Goal: Information Seeking & Learning: Learn about a topic

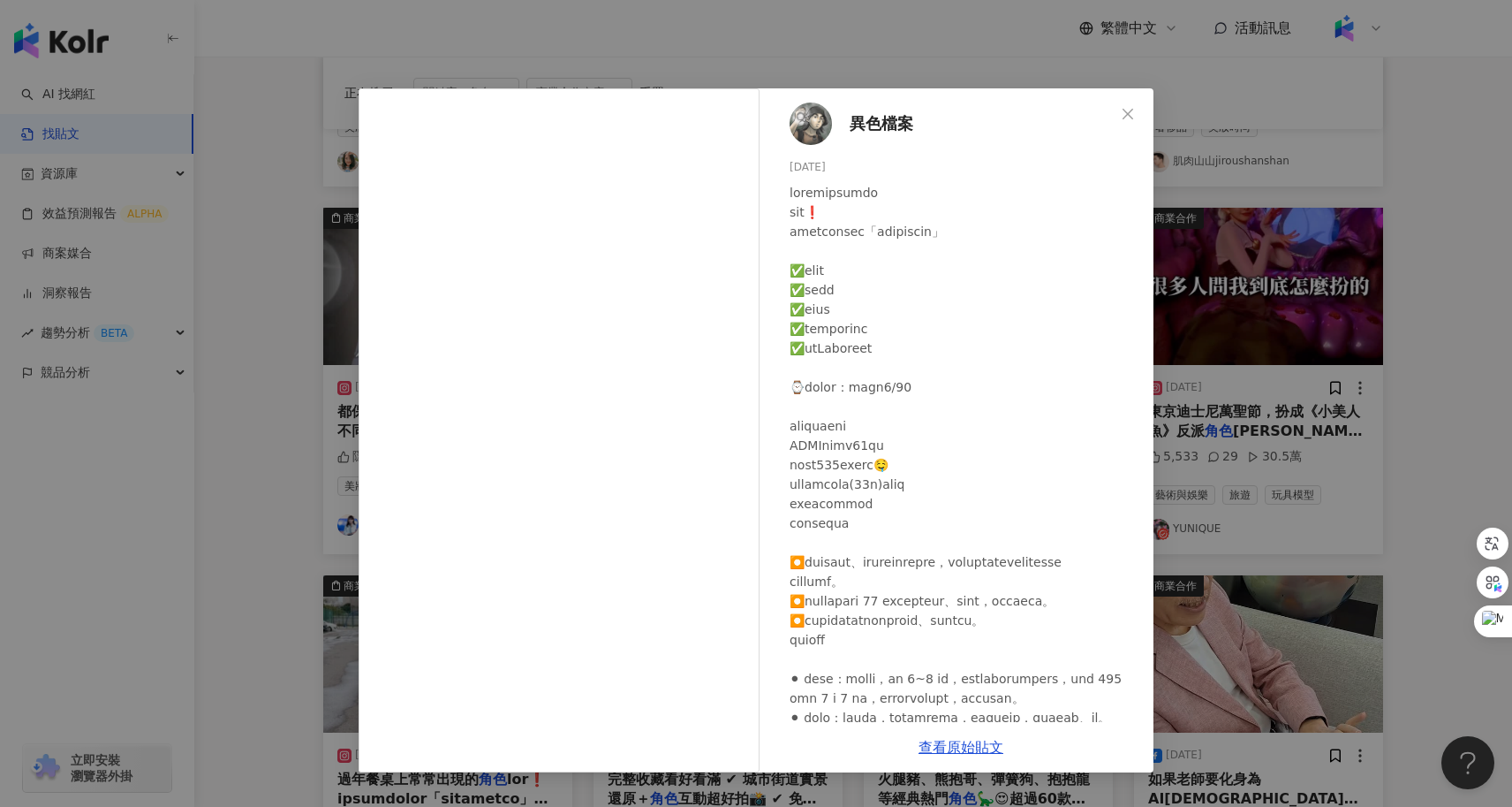
scroll to position [245, 0]
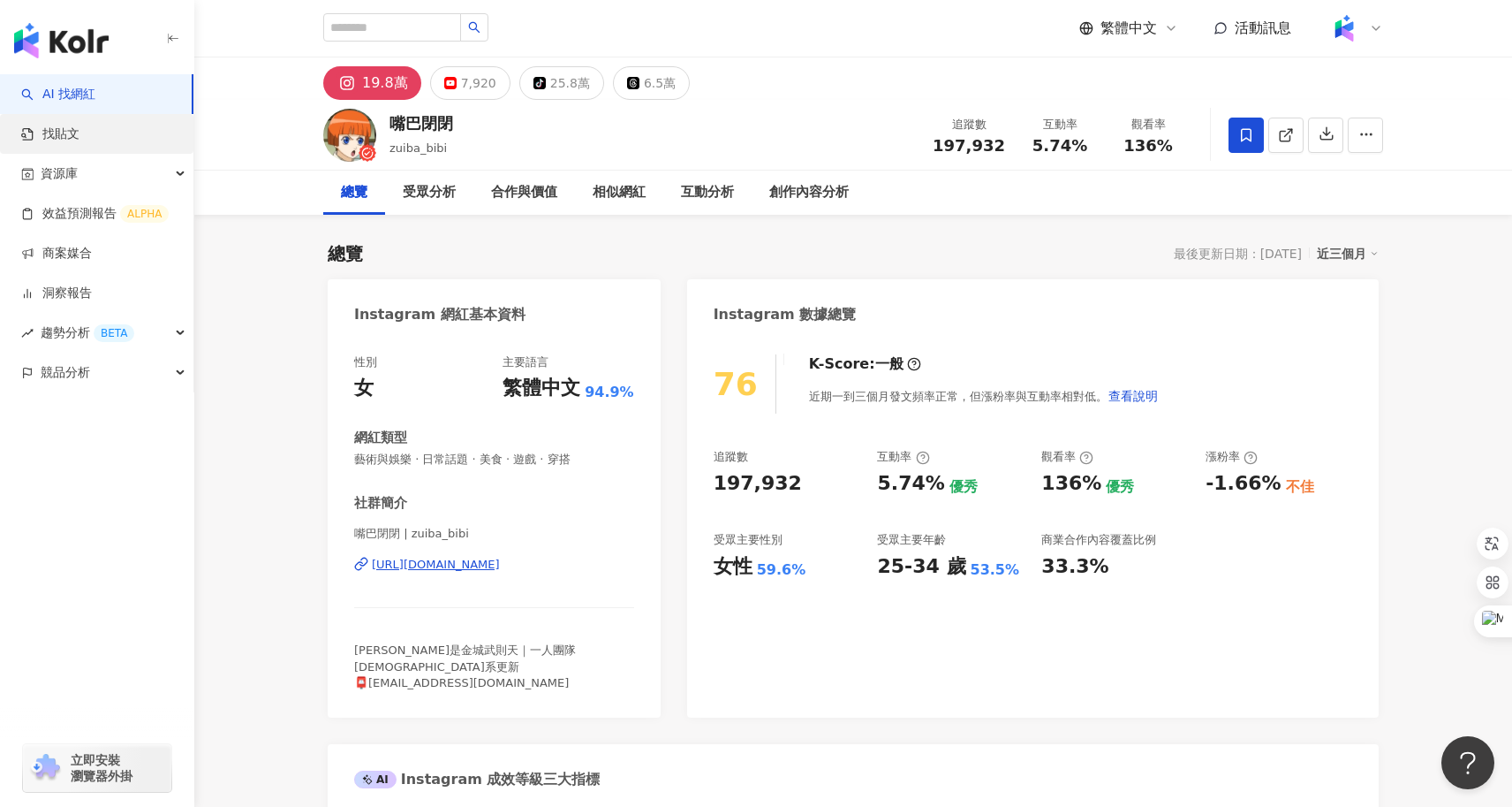
click at [80, 143] on link "找貼文" at bounding box center [50, 134] width 58 height 17
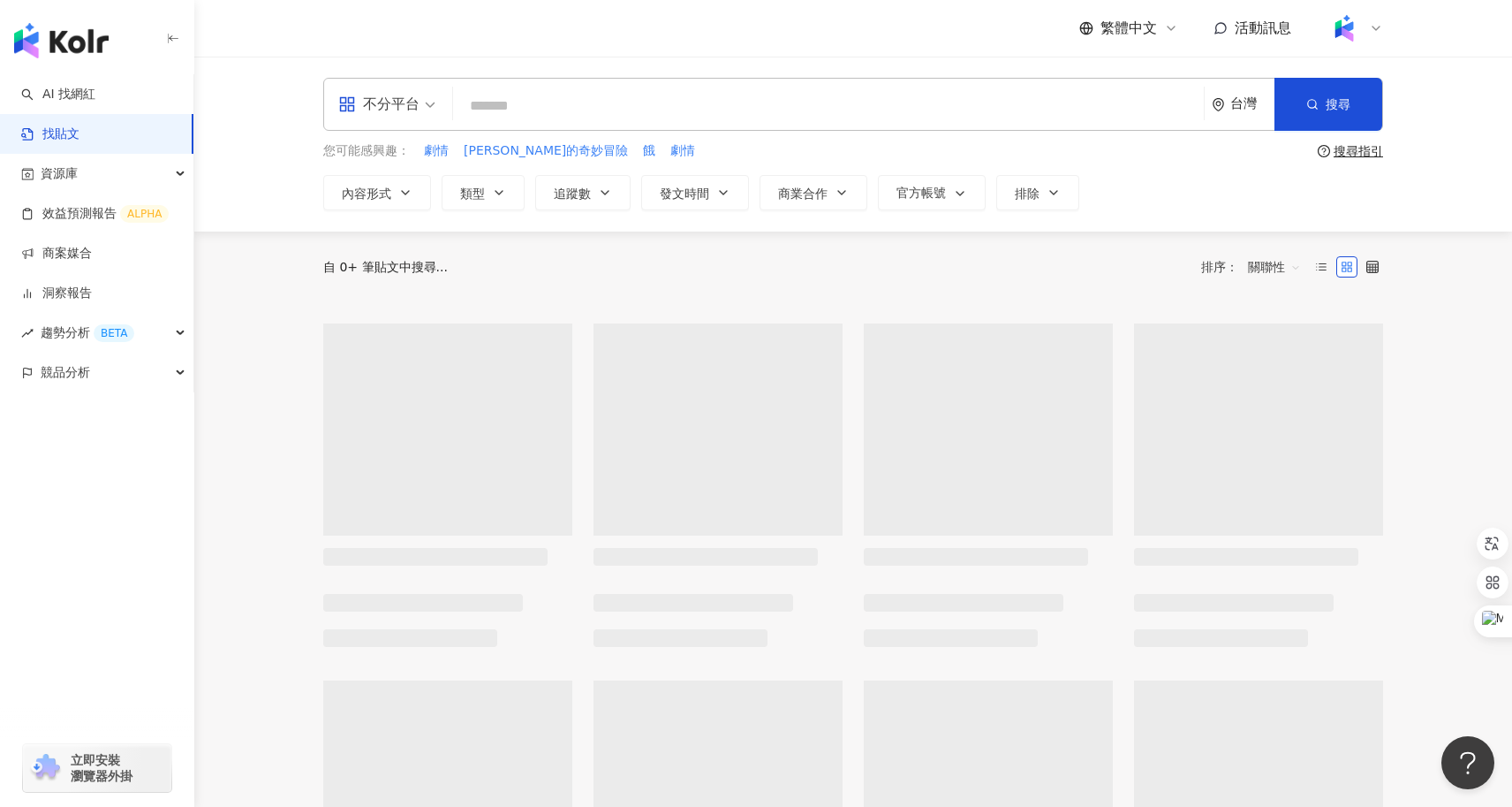
click at [559, 98] on input "search" at bounding box center [829, 105] width 737 height 38
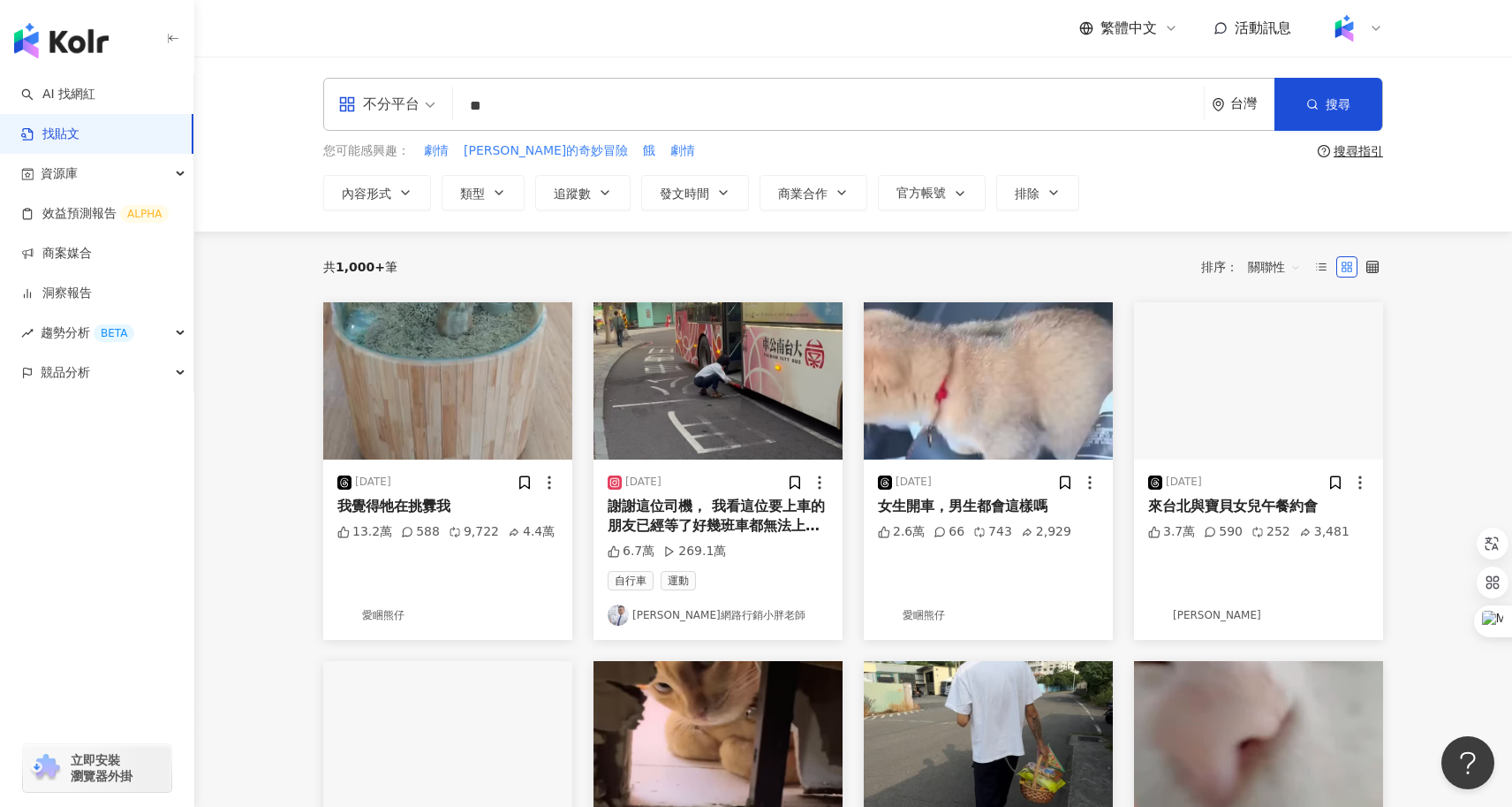
type input "**"
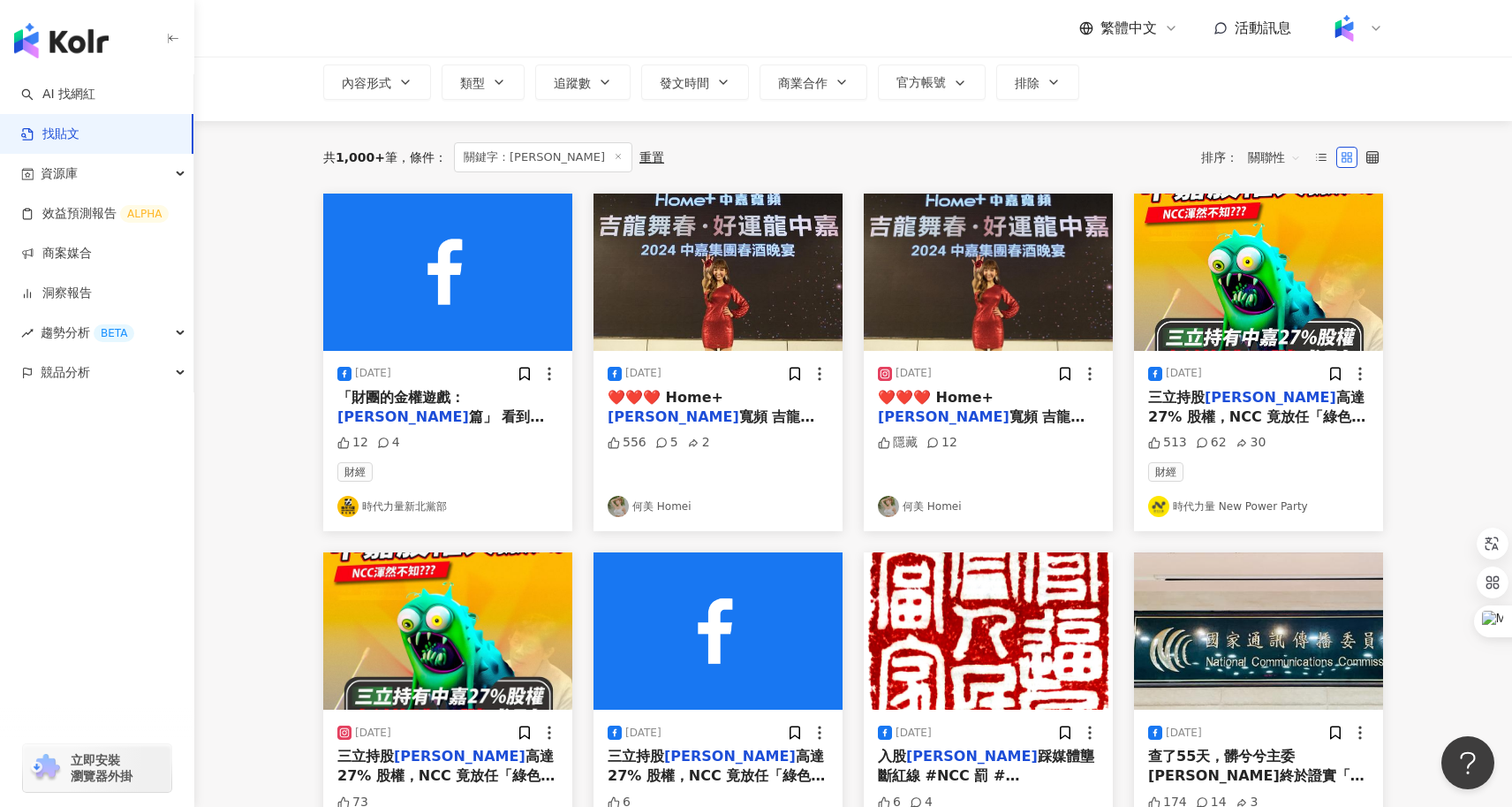
scroll to position [152, 0]
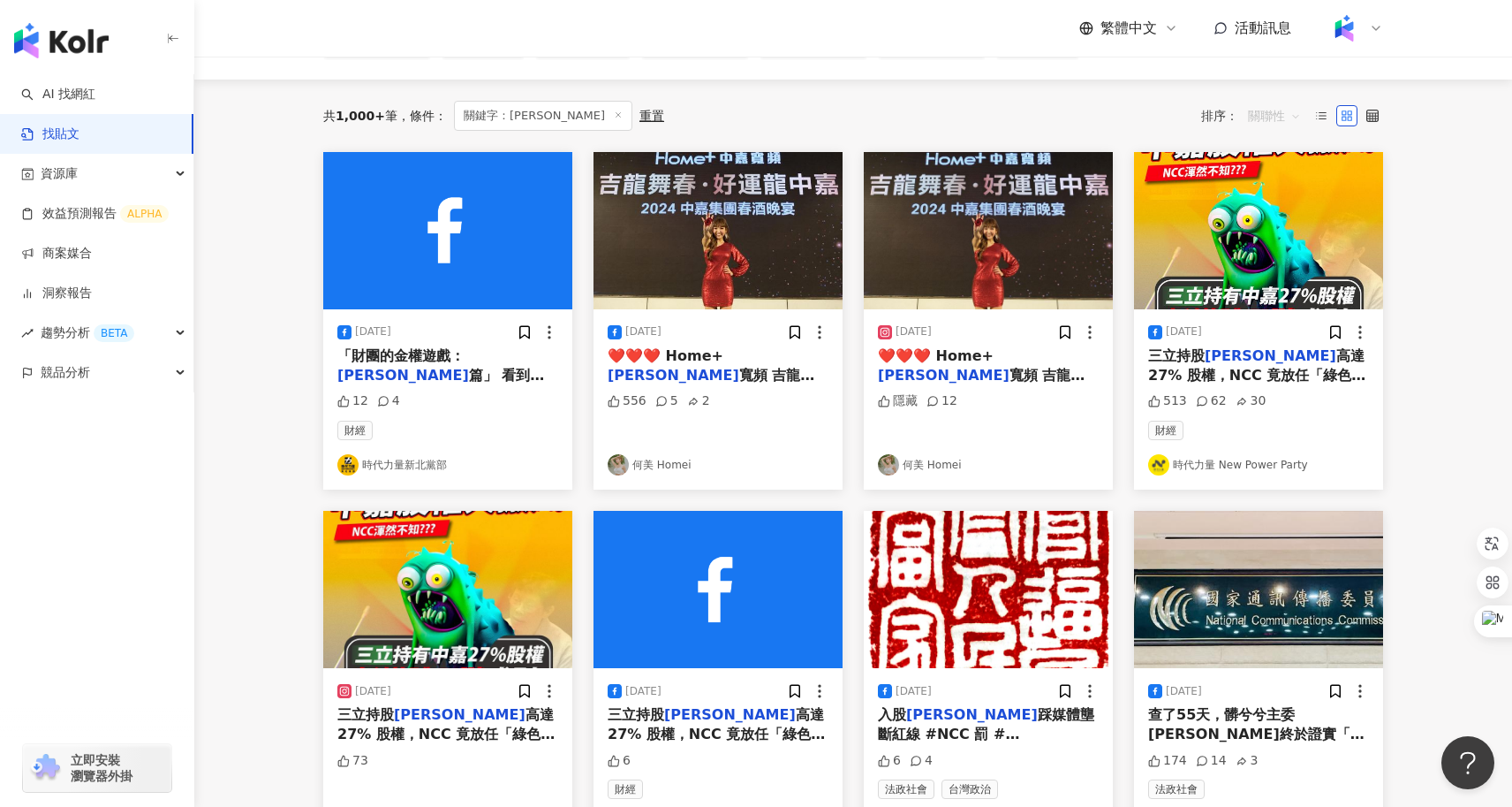
click at [1265, 114] on span "關聯性" at bounding box center [1275, 116] width 53 height 28
click at [1273, 188] on div "互動數" at bounding box center [1277, 181] width 50 height 19
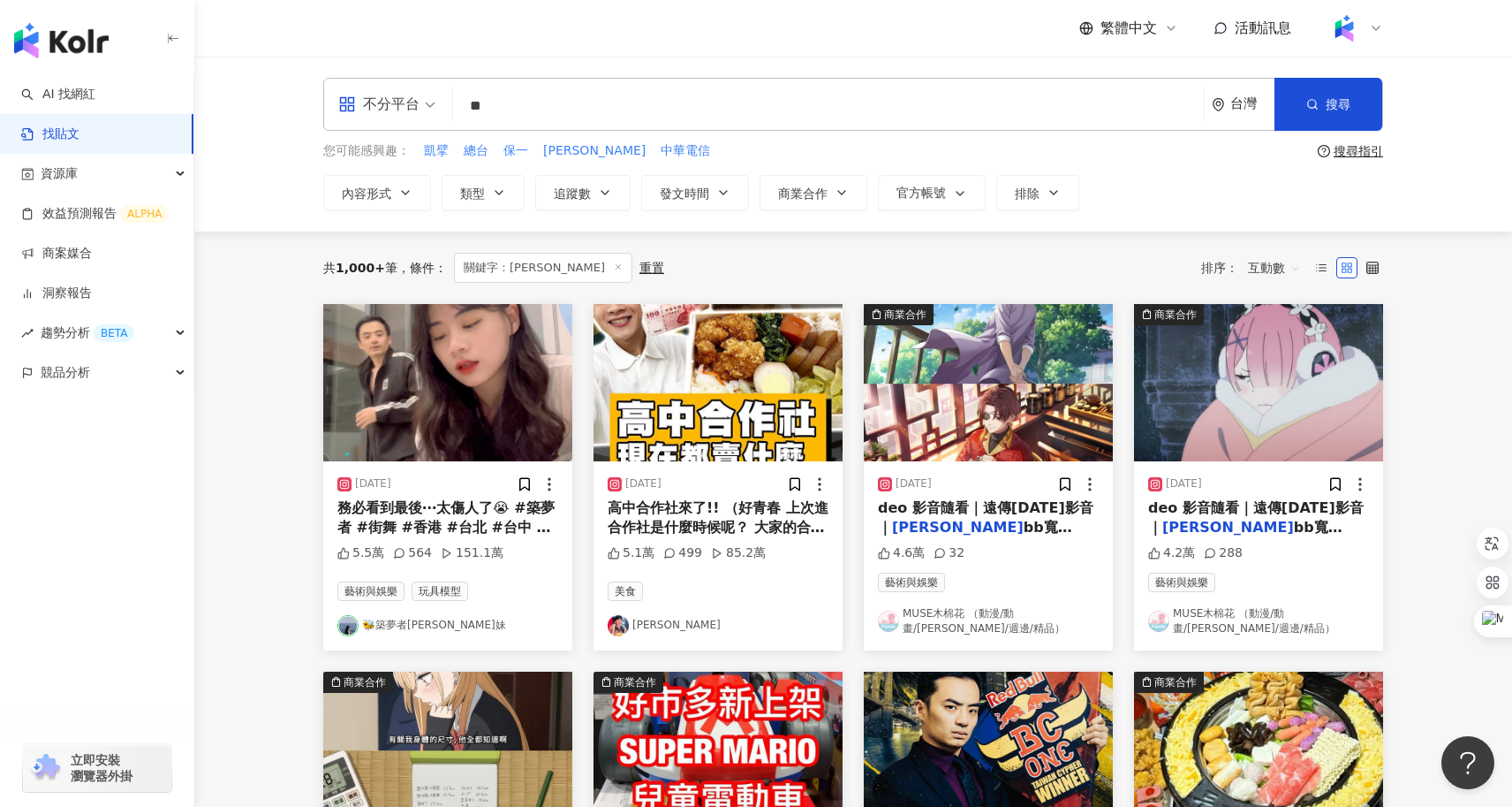
click at [457, 521] on span "務必看到最後⋯太傷人了😭 #築夢者 #街舞 #香港 #台北 #台中 #嘉義 #新竹 #廣東 #街舞 #霹靂舞" at bounding box center [446, 537] width 218 height 76
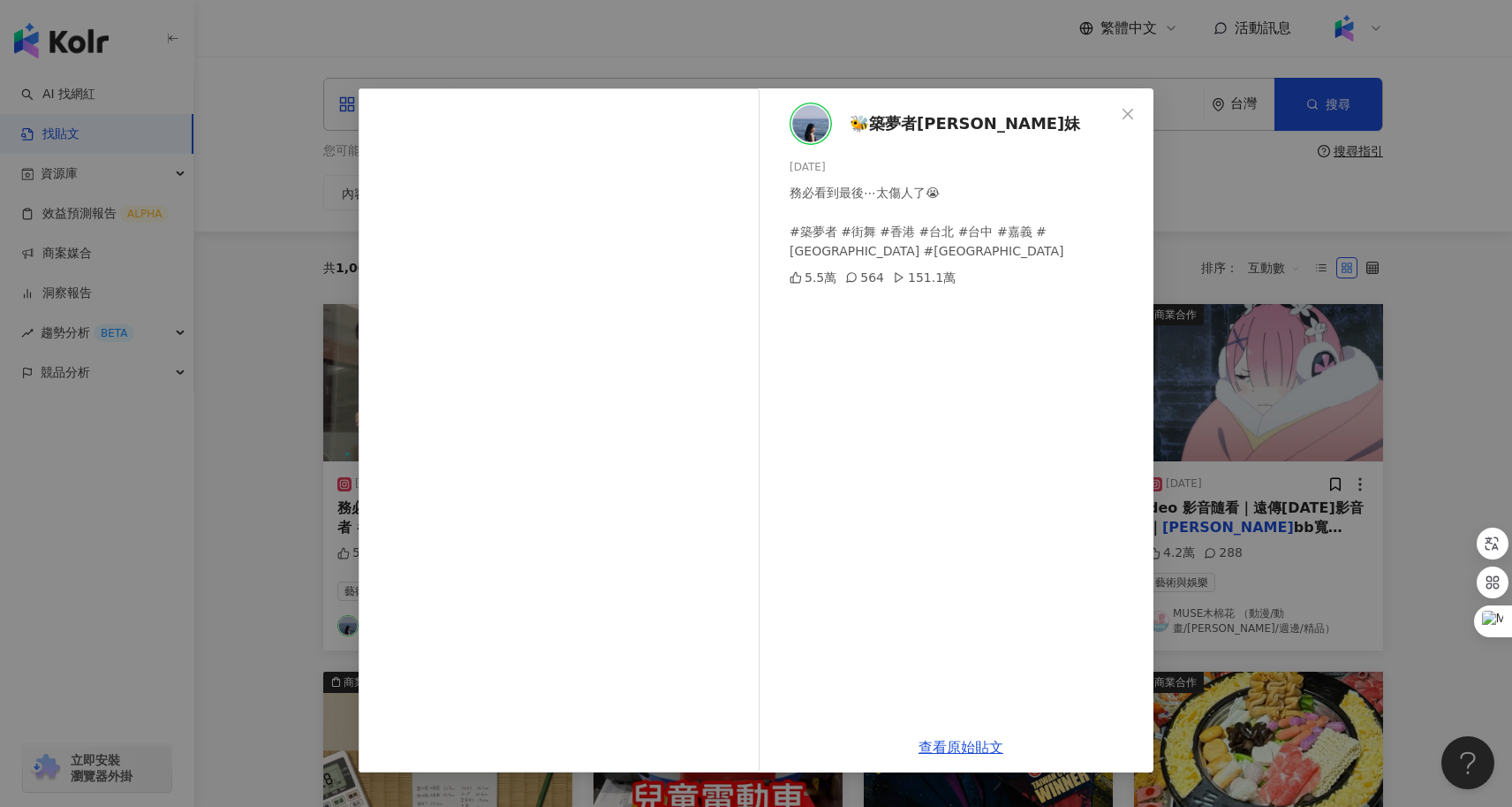
click at [287, 485] on div "🐝築夢者哈利妹 2024/5/9 務必看到最後⋯太傷人了😭 #築夢者 #街舞 #香港 #台北 #台中 #嘉義 #新竹 #廣東 #街舞 #霹靂舞 5.5萬 56…" at bounding box center [756, 404] width 1512 height 807
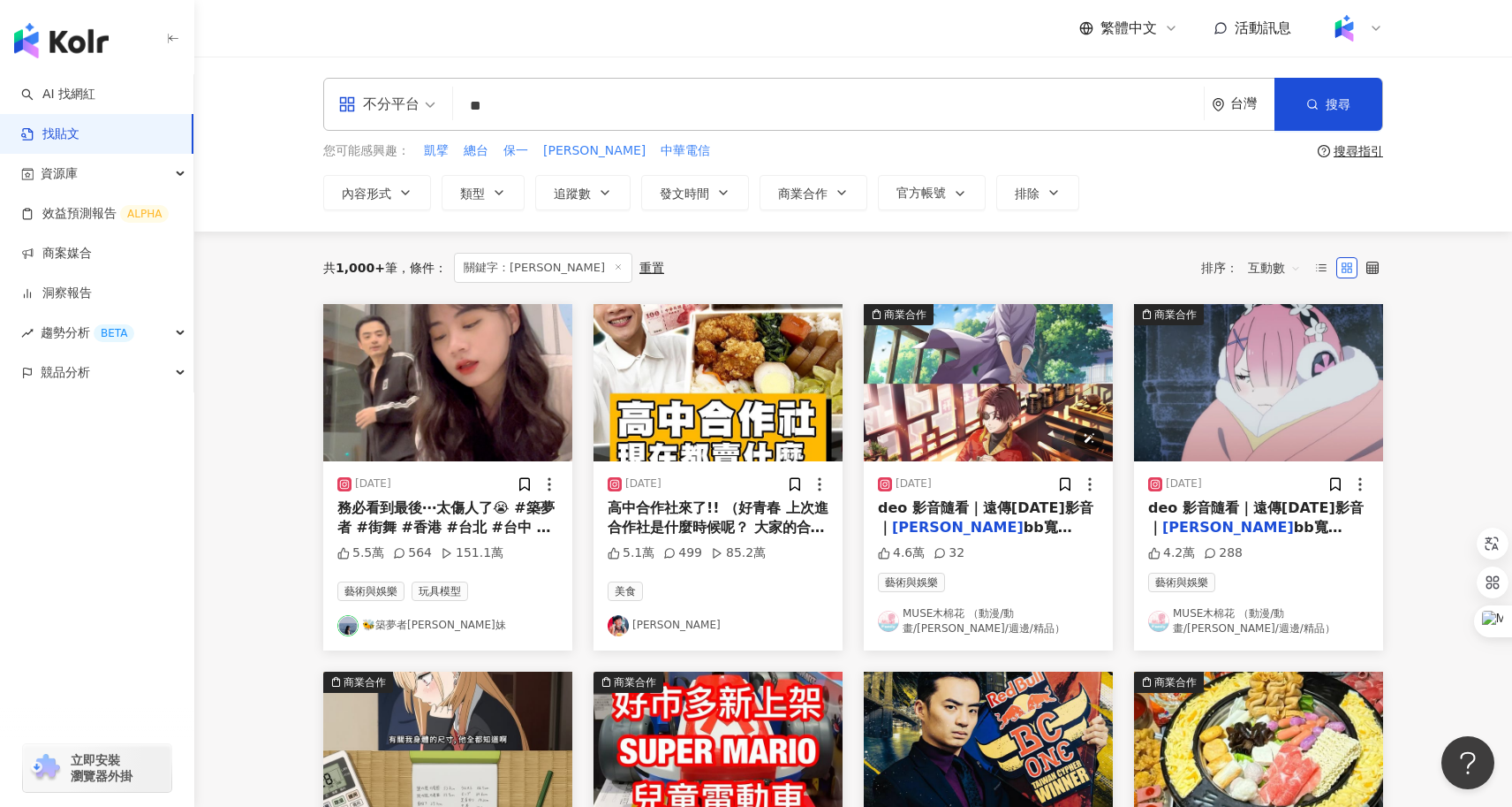
click at [961, 425] on img "button" at bounding box center [987, 382] width 249 height 157
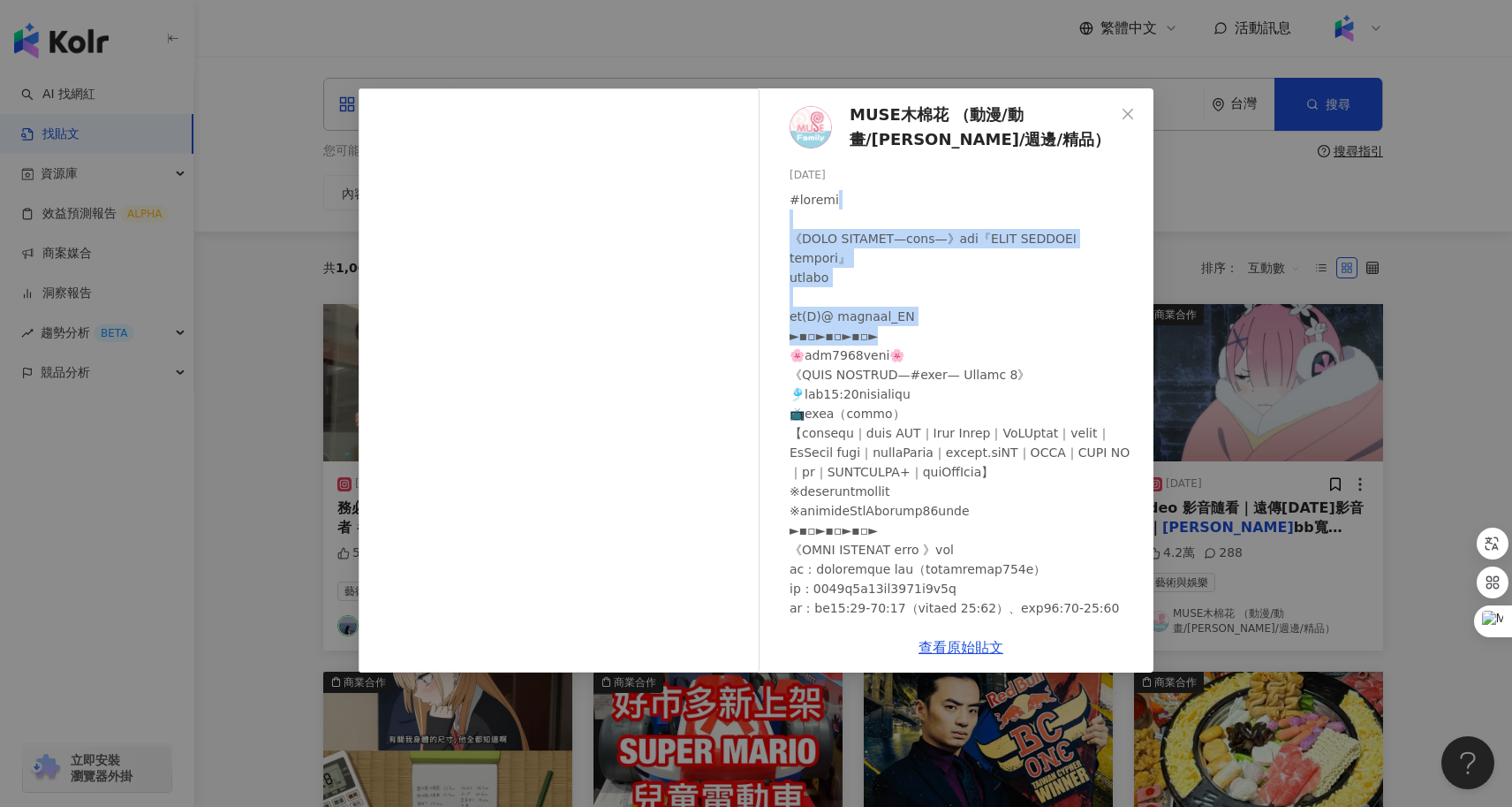
drag, startPoint x: 945, startPoint y: 207, endPoint x: 1011, endPoint y: 339, distance: 147.6
click at [1011, 339] on div at bounding box center [965, 511] width 350 height 642
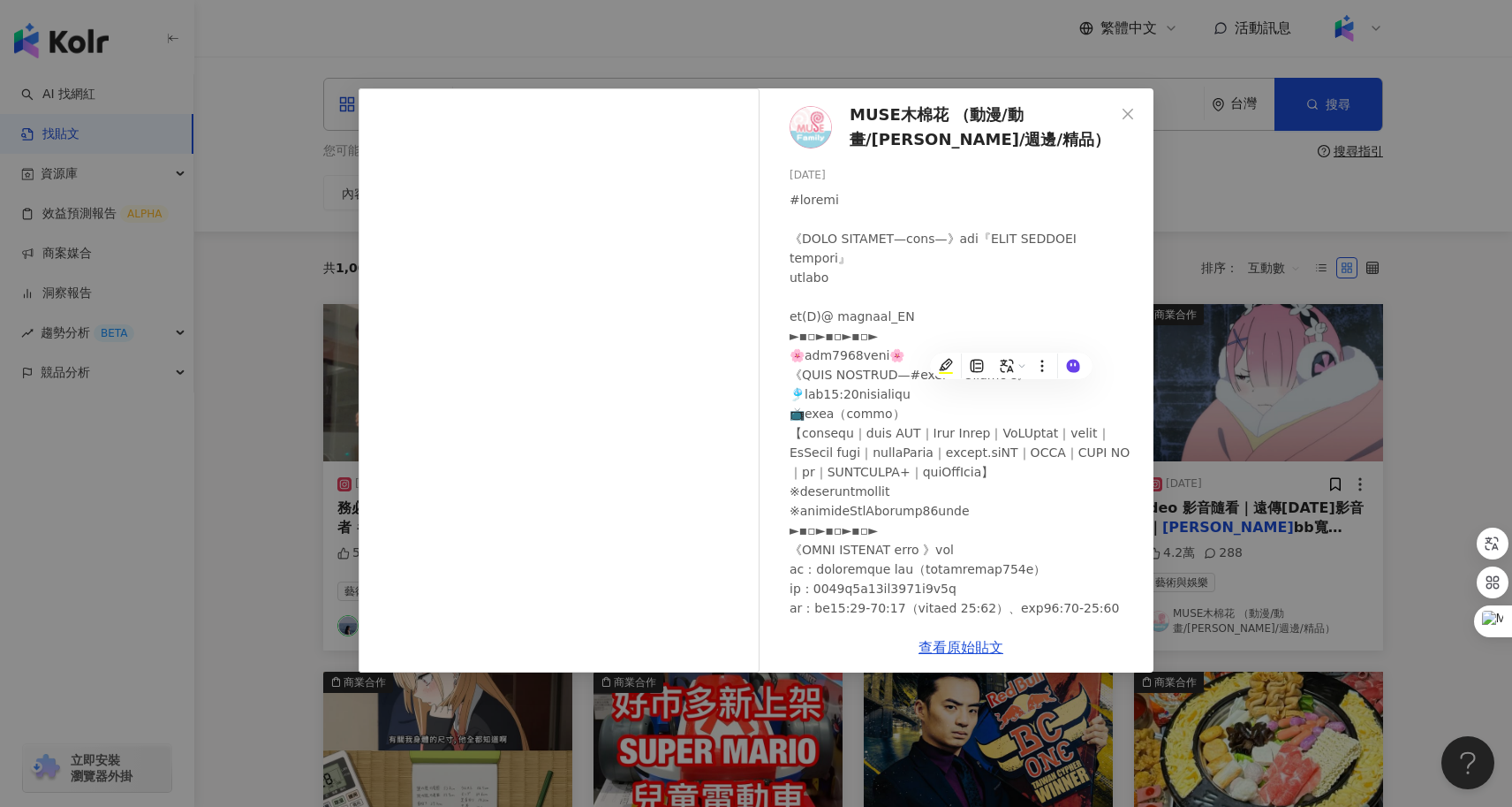
click at [1001, 460] on div at bounding box center [965, 511] width 350 height 642
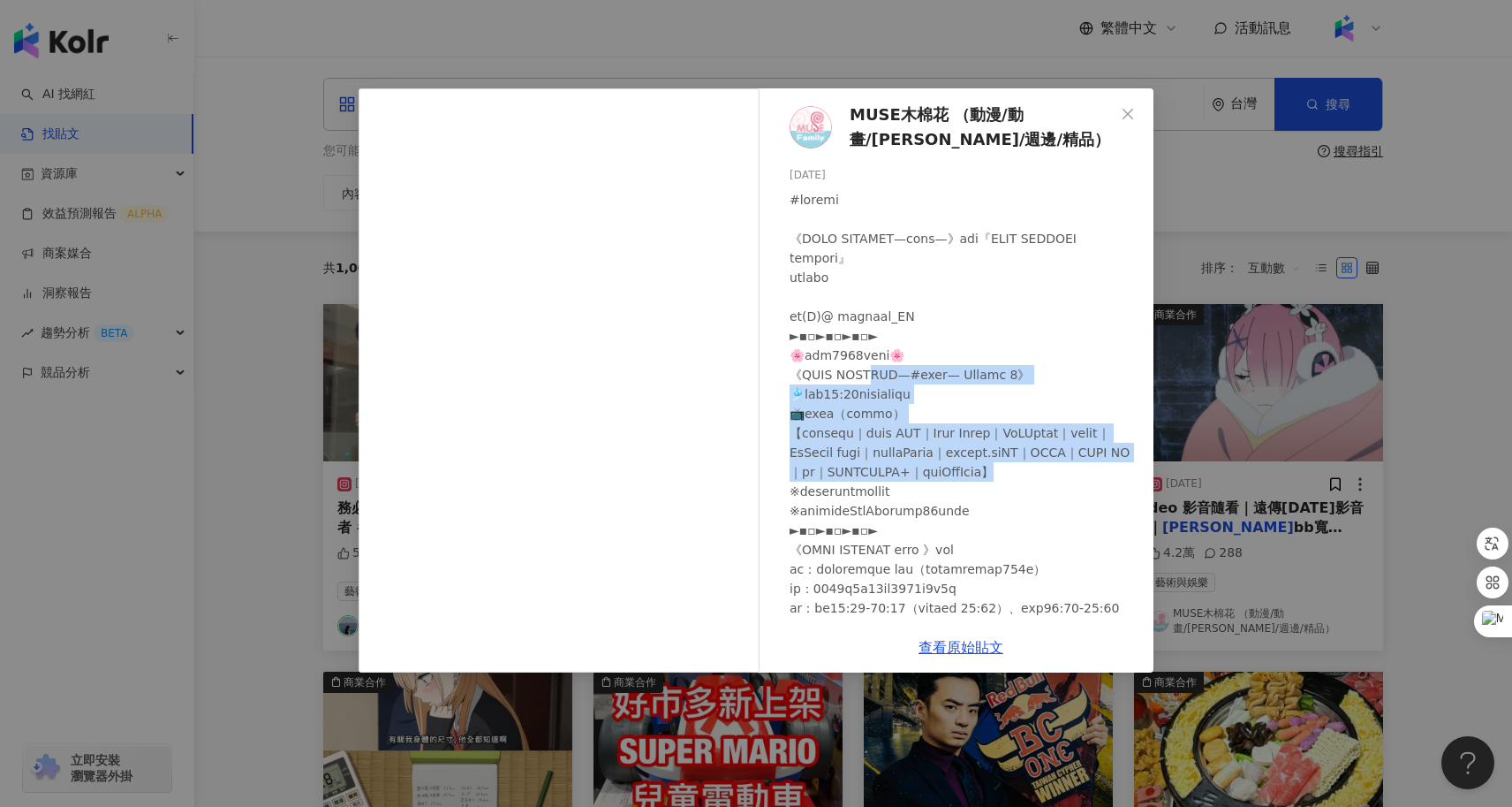
drag, startPoint x: 868, startPoint y: 375, endPoint x: 952, endPoint y: 483, distance: 136.8
click at [952, 483] on div at bounding box center [965, 511] width 350 height 642
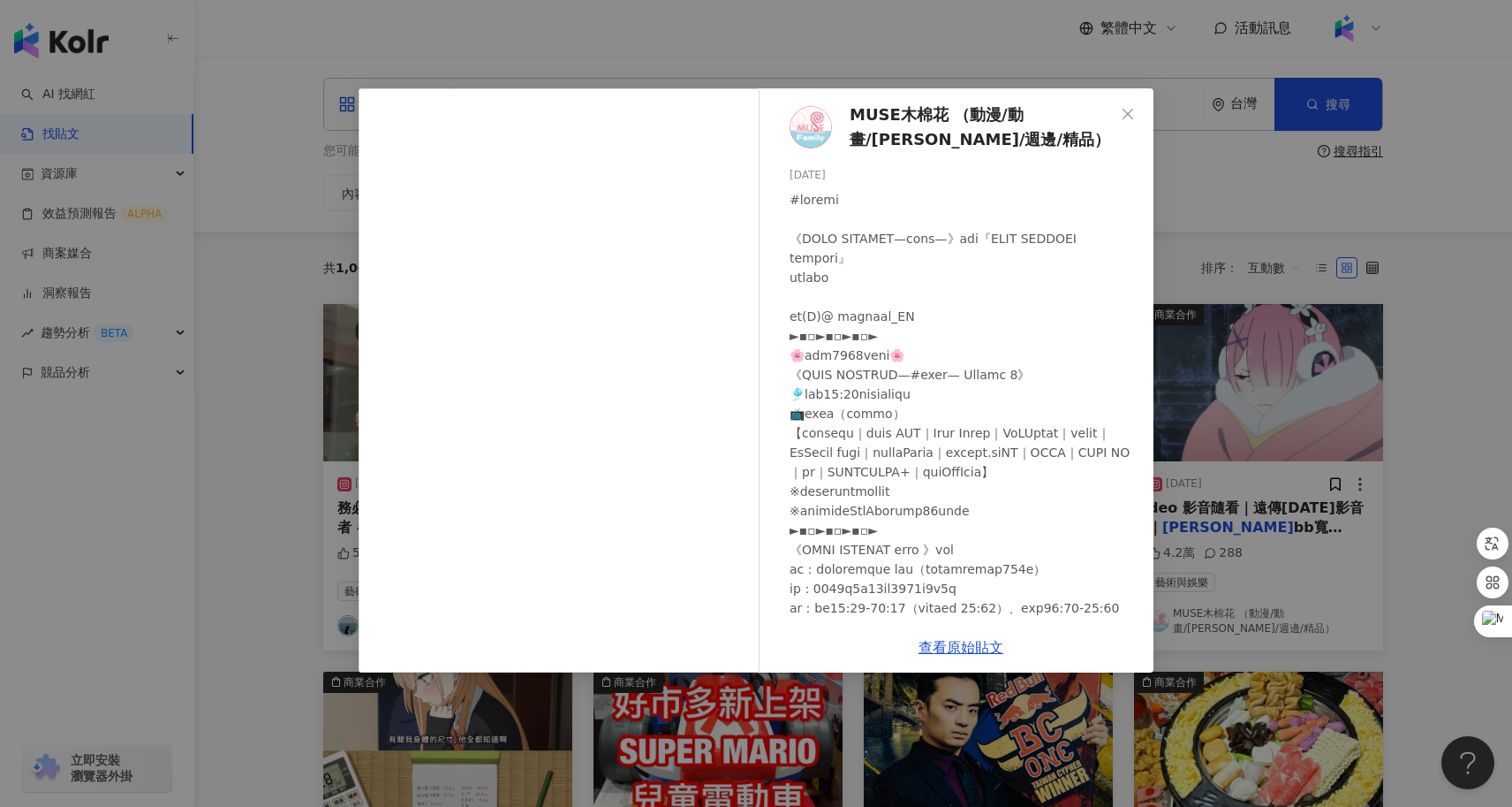
click at [1308, 446] on div "MUSE木棉花 （動漫/動畫/周邊/週邊/精品） 2025/5/8 4.6萬 32 查看原始貼文" at bounding box center [756, 404] width 1512 height 807
